Goal: Task Accomplishment & Management: Manage account settings

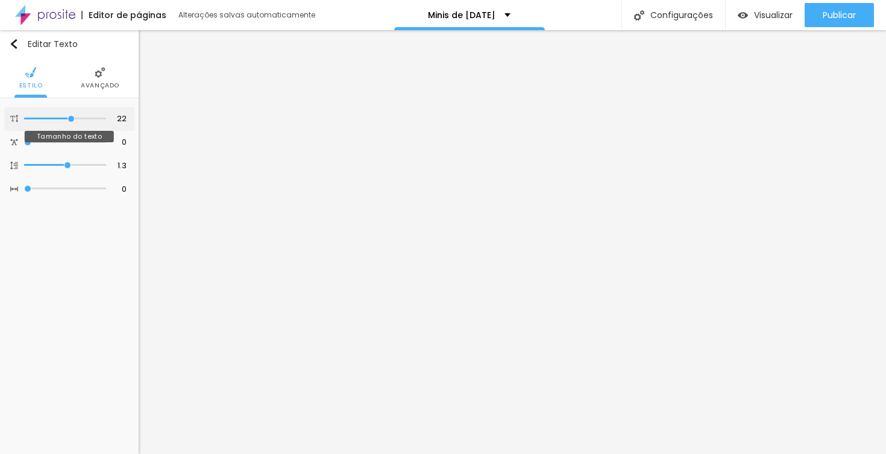
type input "22"
type input "23"
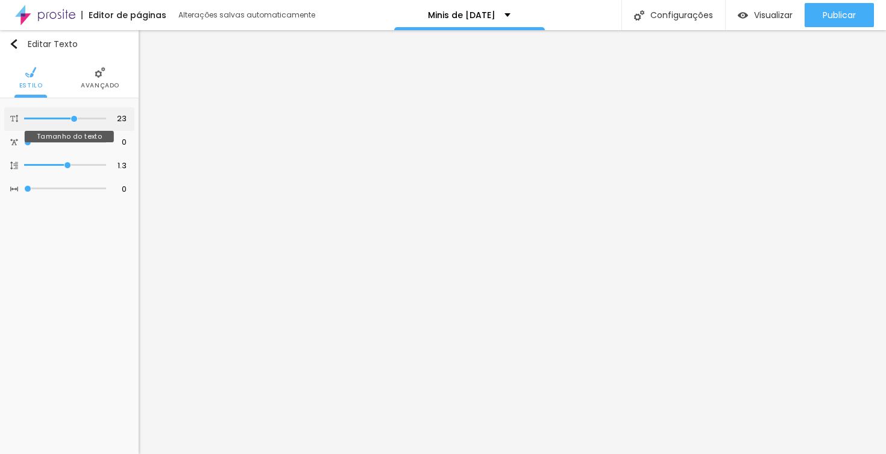
click at [74, 122] on input "range" at bounding box center [65, 119] width 82 height 6
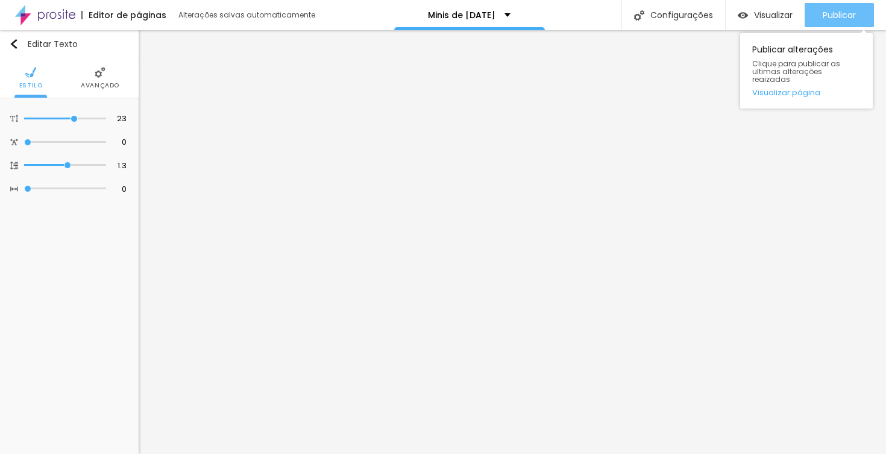
click at [833, 11] on span "Publicar" at bounding box center [839, 15] width 33 height 10
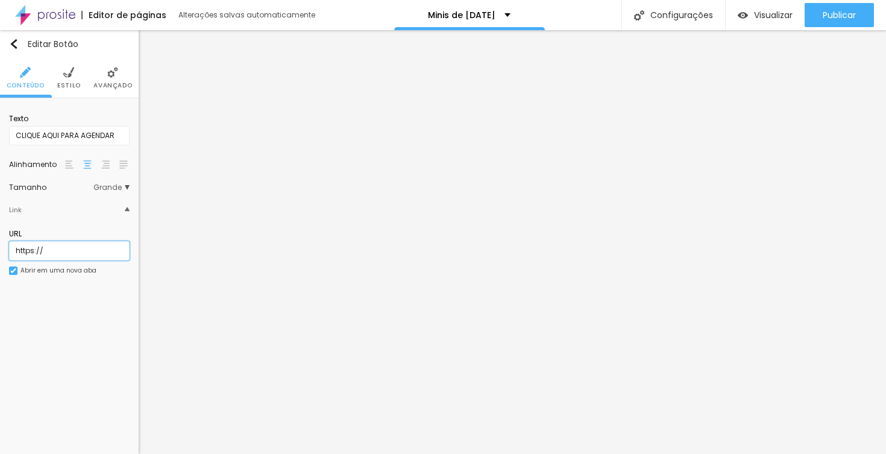
drag, startPoint x: 71, startPoint y: 254, endPoint x: -1, endPoint y: 254, distance: 71.7
click at [0, 254] on html "Editor de páginas Alterações salvas automaticamente Minis de [DATE] Configuraçõ…" at bounding box center [443, 227] width 886 height 454
paste input "[DOMAIN_NAME][URL]"
type input "[URL][DOMAIN_NAME]"
click at [107, 354] on div "Editar Botão Conteúdo Estilo Avançado Texto CLIQUE AQUI PARA AGENDAR Alinhament…" at bounding box center [69, 242] width 139 height 424
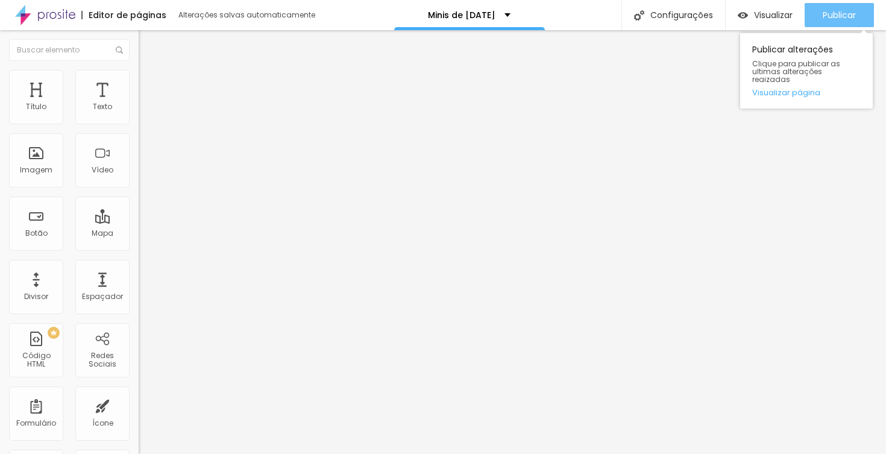
click at [849, 16] on span "Publicar" at bounding box center [839, 15] width 33 height 10
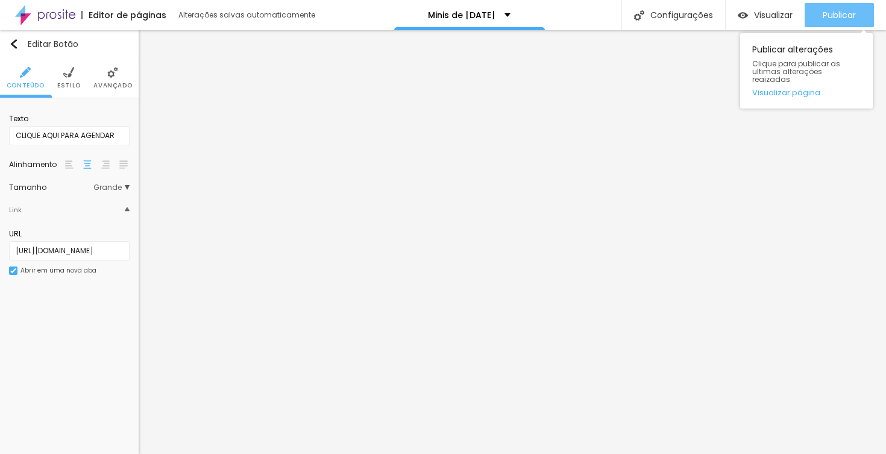
click at [860, 21] on button "Publicar" at bounding box center [839, 15] width 69 height 24
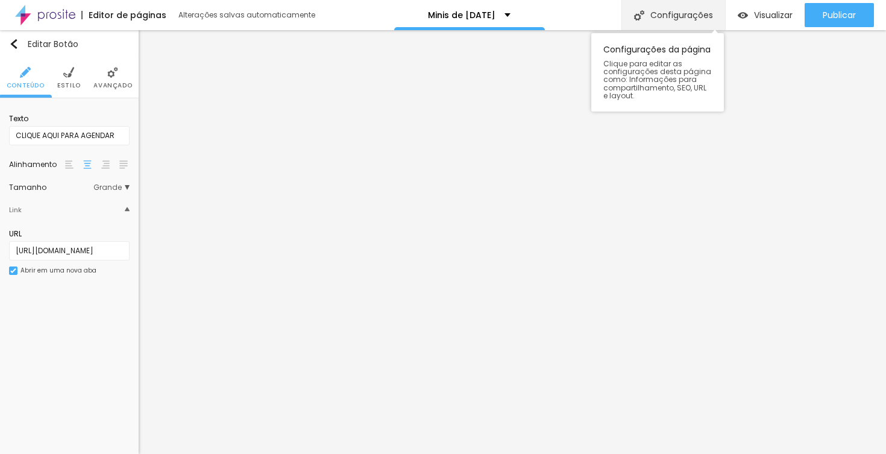
click at [678, 23] on div "Configurações" at bounding box center [673, 15] width 104 height 30
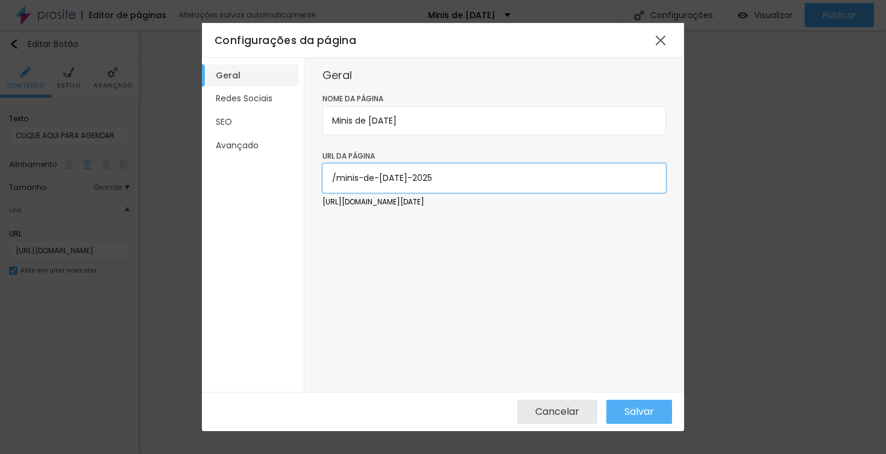
drag, startPoint x: 443, startPoint y: 177, endPoint x: 339, endPoint y: 178, distance: 104.3
click at [339, 178] on input "/minis-de-[DATE]-2025" at bounding box center [494, 177] width 344 height 29
type input "/natal2025"
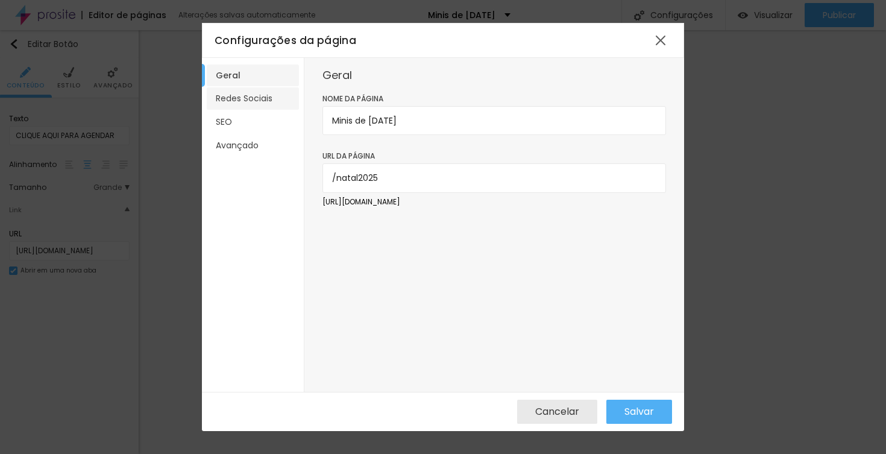
click at [259, 98] on li "Redes Sociais" at bounding box center [253, 98] width 92 height 22
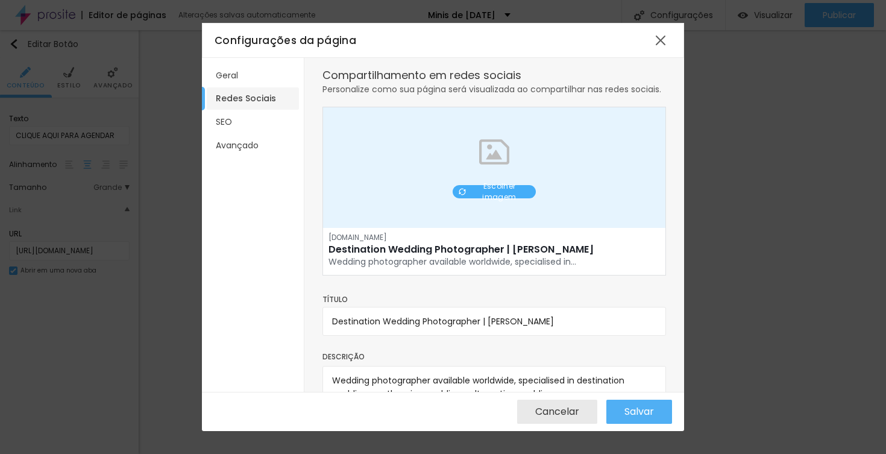
click at [502, 195] on span "Escolher imagem" at bounding box center [499, 192] width 61 height 22
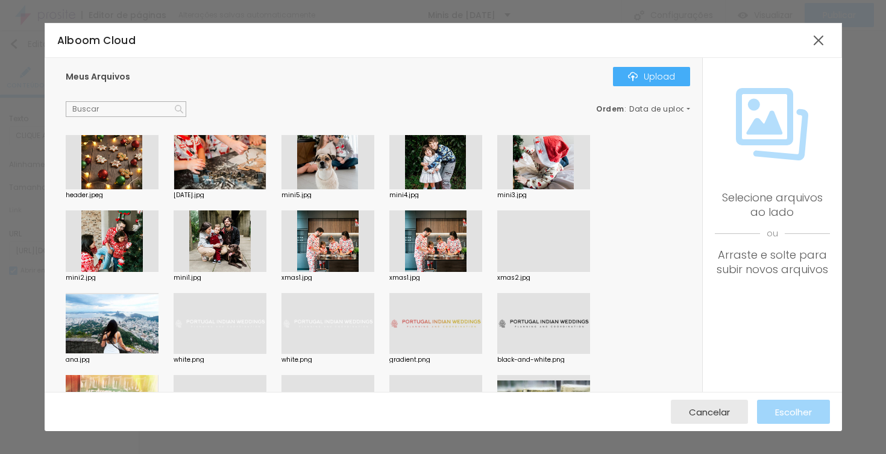
scroll to position [13, 0]
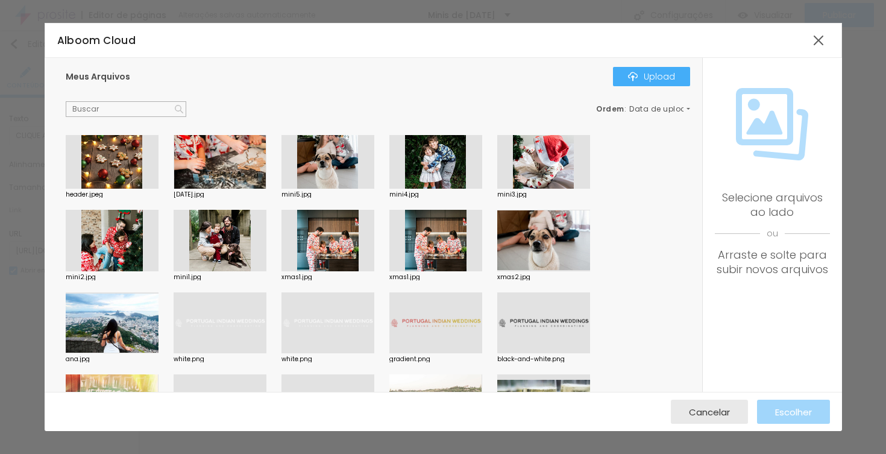
click at [231, 172] on div at bounding box center [220, 158] width 93 height 61
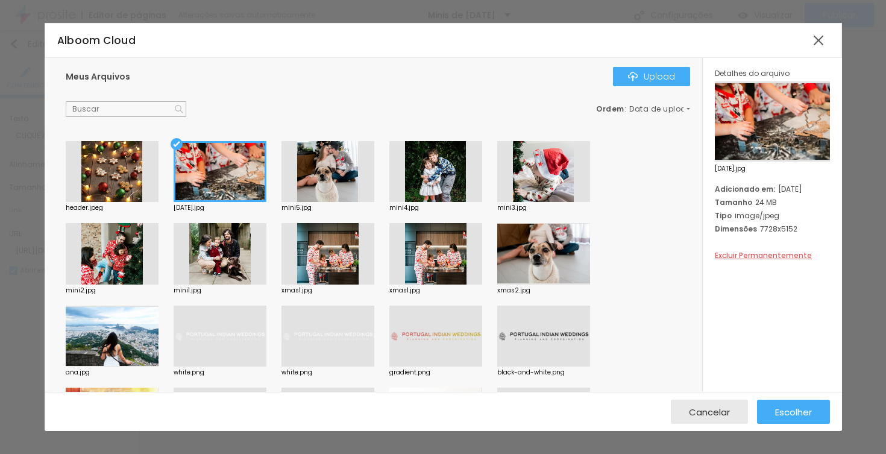
scroll to position [0, 0]
click at [84, 182] on div at bounding box center [112, 171] width 93 height 61
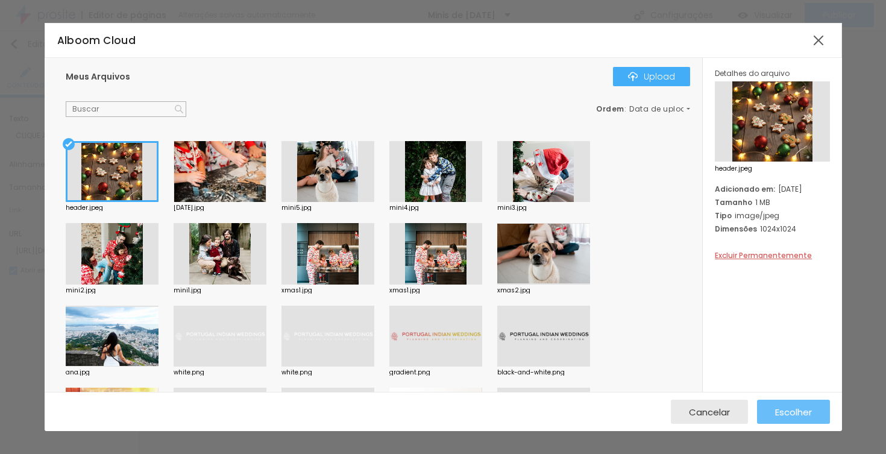
click at [787, 416] on span "Escolher" at bounding box center [793, 412] width 37 height 10
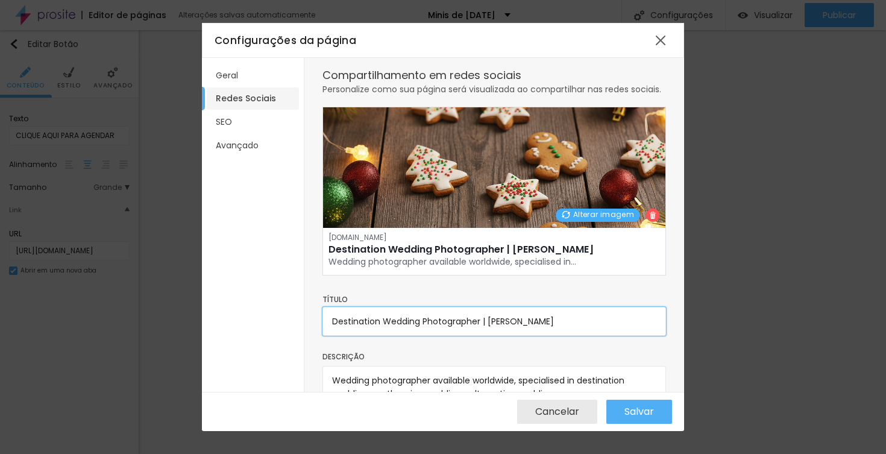
drag, startPoint x: 542, startPoint y: 321, endPoint x: 318, endPoint y: 322, distance: 224.2
click at [318, 322] on div "Compartilhamento em redes sociais Personalize como sua página será visualizada …" at bounding box center [494, 225] width 380 height 334
type input "S"
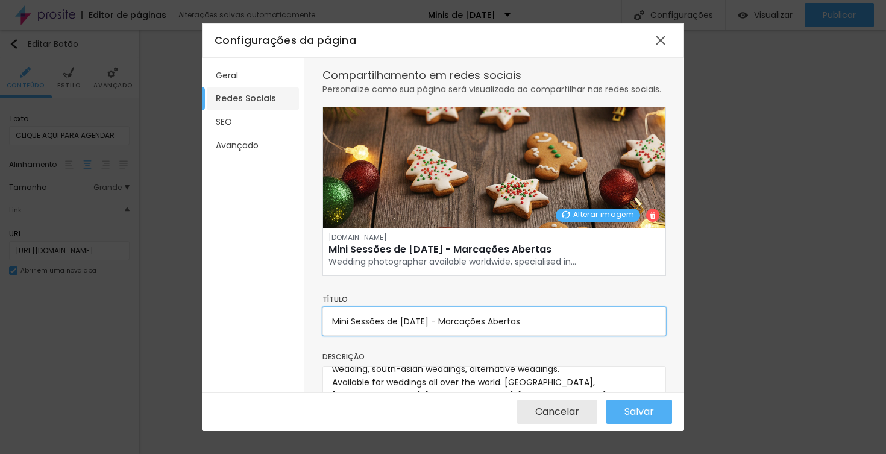
type input "Mini Sessões de [DATE] - Marcações Abertas"
drag, startPoint x: 531, startPoint y: 348, endPoint x: 277, endPoint y: 269, distance: 265.7
click at [277, 269] on div "Geral Redes Sociais SEO Avançado Compartilhamento em redes sociais Personalize …" at bounding box center [443, 225] width 482 height 334
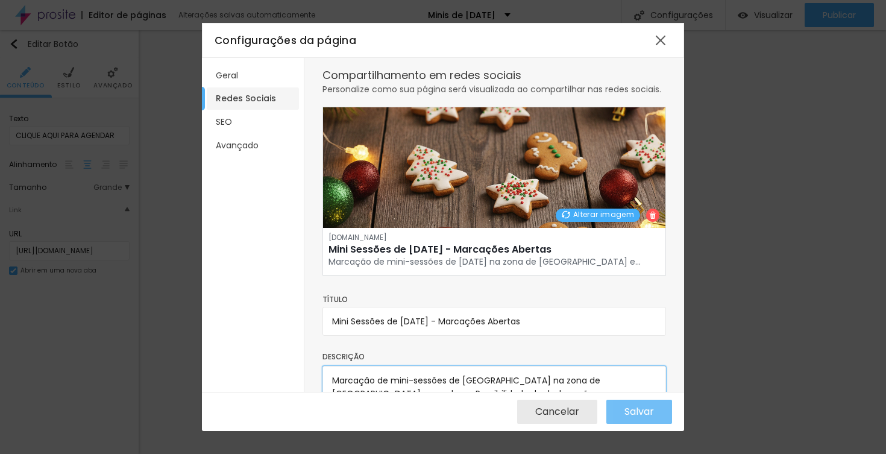
type textarea "Marcação de mini-sessões de [GEOGRAPHIC_DATA] na zona de [GEOGRAPHIC_DATA] e ar…"
click at [658, 405] on button "Salvar" at bounding box center [639, 412] width 66 height 24
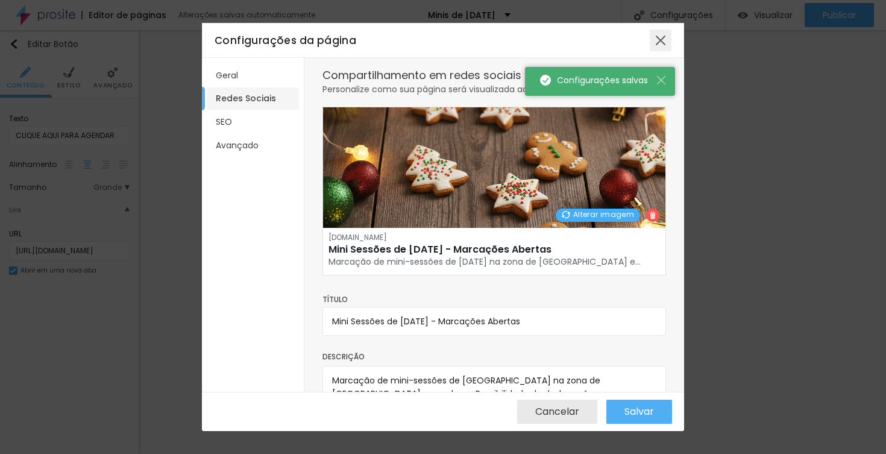
click at [661, 42] on div at bounding box center [661, 41] width 22 height 22
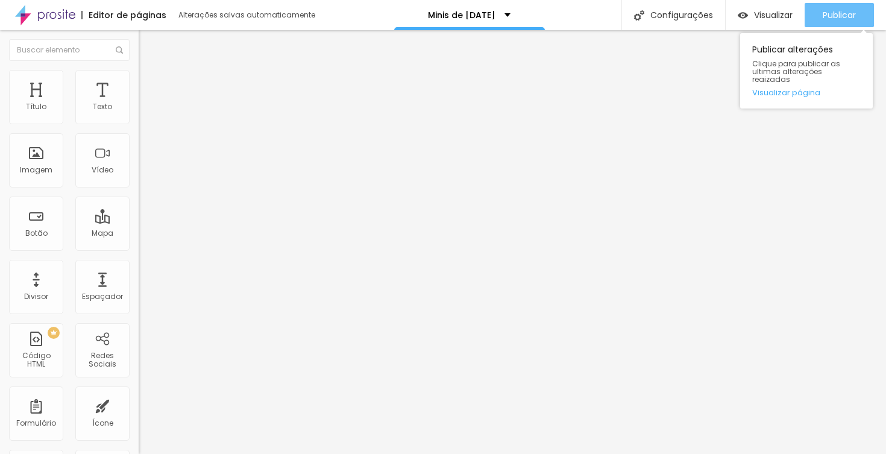
click at [861, 9] on button "Publicar" at bounding box center [839, 15] width 69 height 24
click at [843, 12] on span "Publicar" at bounding box center [839, 15] width 33 height 10
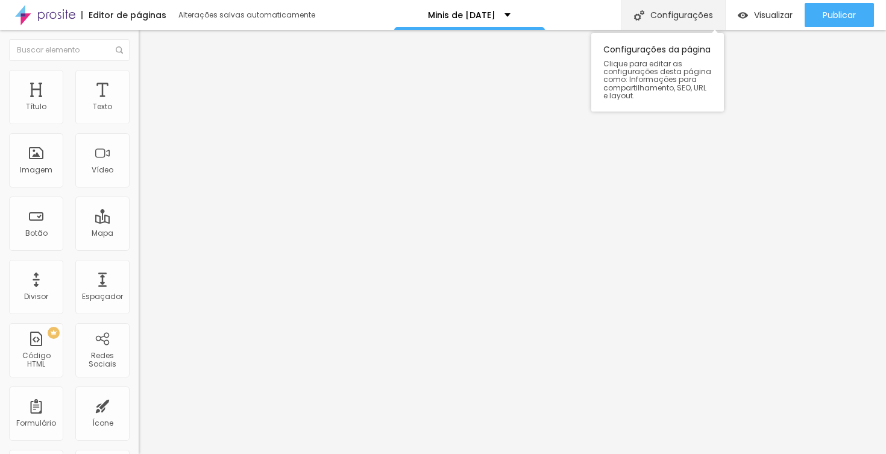
click at [673, 17] on div "Configurações" at bounding box center [673, 15] width 104 height 30
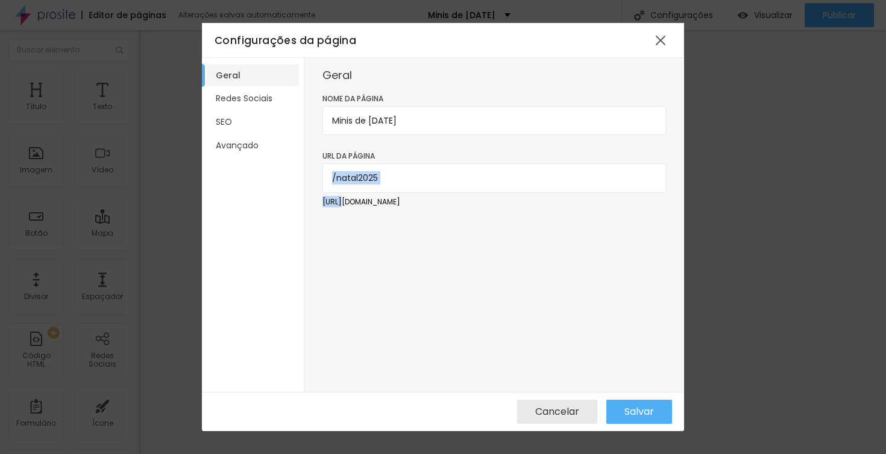
drag, startPoint x: 480, startPoint y: 203, endPoint x: 342, endPoint y: 207, distance: 138.1
click at [342, 207] on form "Nome da página Minis de [DATE] URL da página /natal2025 [URL][DOMAIN_NAME]" at bounding box center [494, 165] width 344 height 145
click at [482, 206] on p "[URL][DOMAIN_NAME]" at bounding box center [494, 201] width 344 height 11
drag, startPoint x: 467, startPoint y: 202, endPoint x: 377, endPoint y: 206, distance: 89.9
click at [377, 206] on form "Nome da página Minis de [DATE] URL da página /natal2025 [URL][DOMAIN_NAME]" at bounding box center [494, 165] width 344 height 145
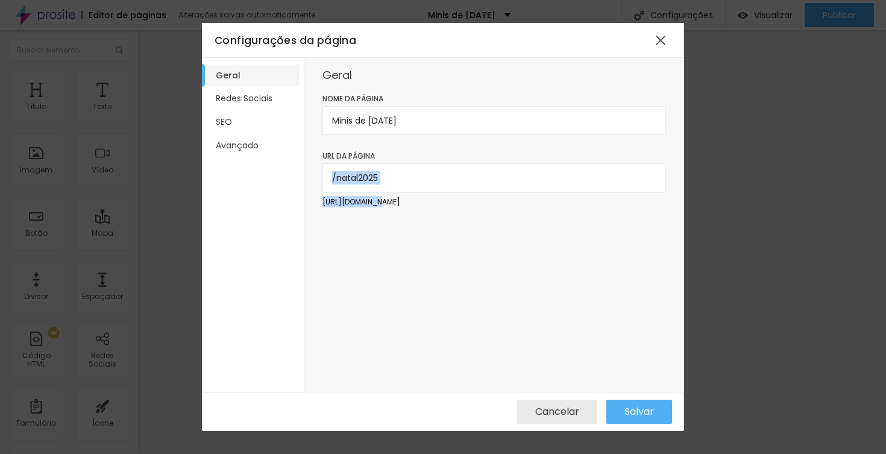
click at [377, 206] on p "[URL][DOMAIN_NAME]" at bounding box center [494, 201] width 344 height 11
drag, startPoint x: 324, startPoint y: 202, endPoint x: 483, endPoint y: 206, distance: 159.2
click at [483, 206] on form "Nome da página Minis de [DATE] URL da página /natal2025 [URL][DOMAIN_NAME]" at bounding box center [494, 165] width 344 height 145
copy form "[URL][DOMAIN_NAME]"
click at [650, 414] on span "Salvar" at bounding box center [639, 411] width 30 height 11
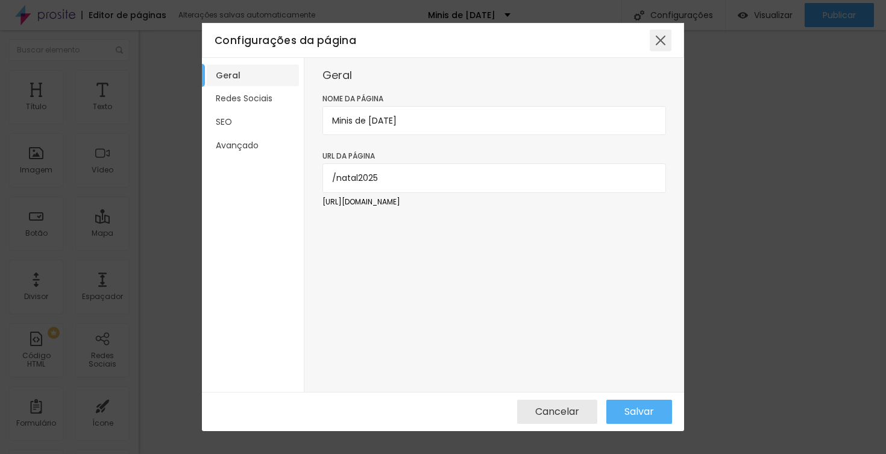
click at [662, 45] on div at bounding box center [661, 41] width 22 height 22
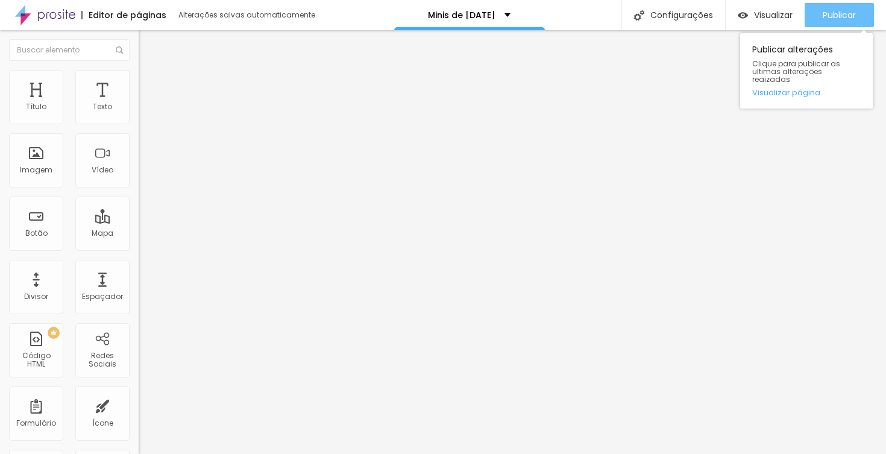
click at [849, 13] on span "Publicar" at bounding box center [839, 15] width 33 height 10
